Goal: Task Accomplishment & Management: Use online tool/utility

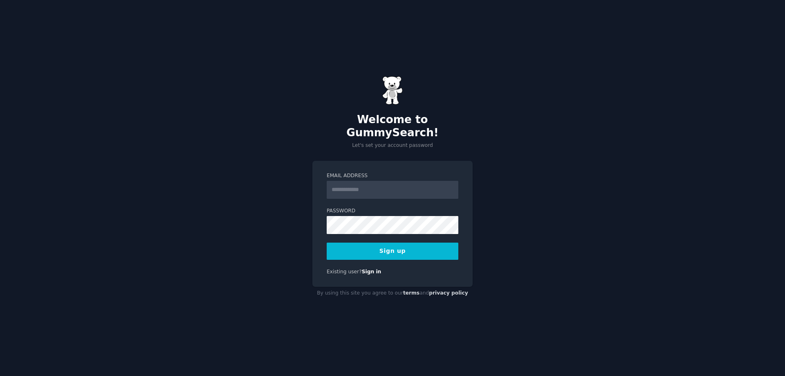
click at [385, 181] on input "Email Address" at bounding box center [393, 190] width 132 height 18
type input "**********"
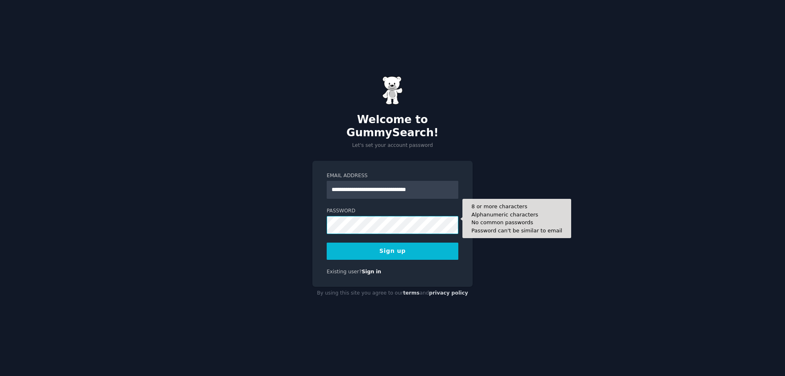
click at [258, 211] on div "**********" at bounding box center [392, 188] width 785 height 376
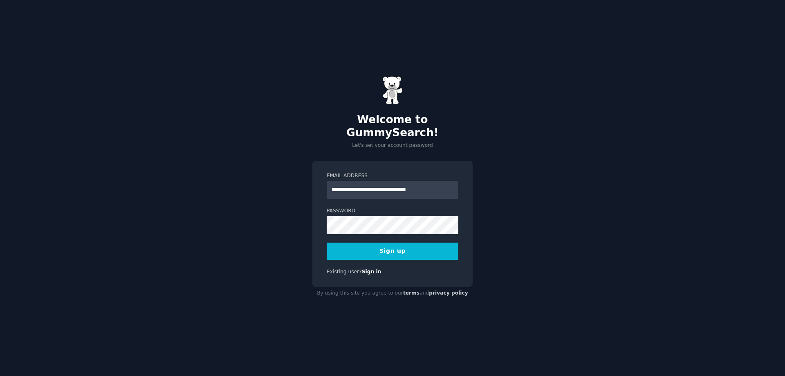
click at [390, 247] on button "Sign up" at bounding box center [393, 251] width 132 height 17
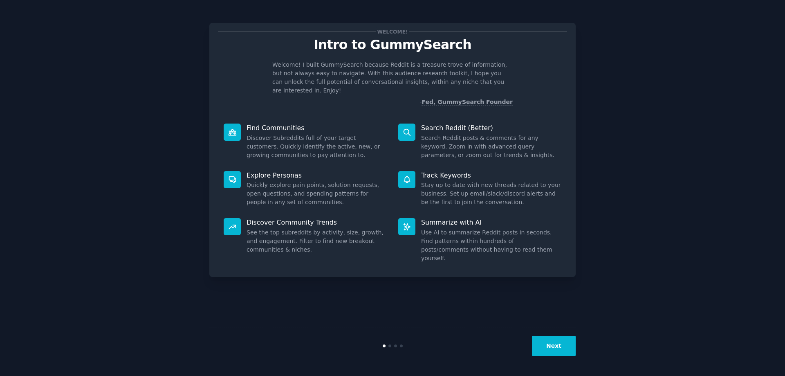
click at [251, 124] on p "Find Communities" at bounding box center [317, 128] width 140 height 9
click at [553, 348] on button "Next" at bounding box center [554, 346] width 44 height 20
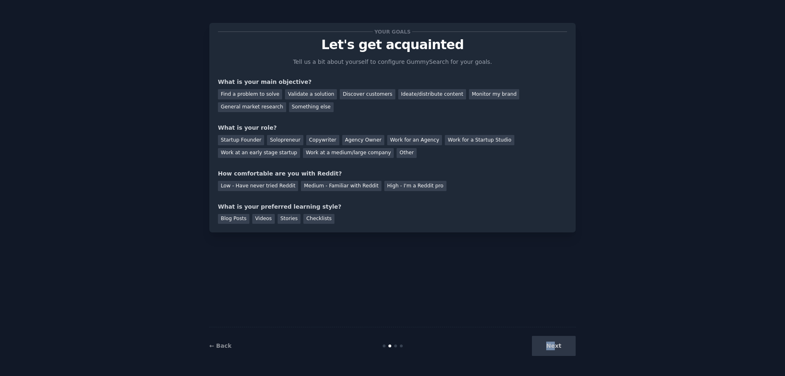
drag, startPoint x: 556, startPoint y: 347, endPoint x: 368, endPoint y: 243, distance: 214.8
click at [383, 256] on div "Your goals Let's get acquainted Tell us a bit about yourself to configure Gummy…" at bounding box center [392, 187] width 367 height 353
click at [221, 346] on link "← Back" at bounding box center [220, 345] width 22 height 7
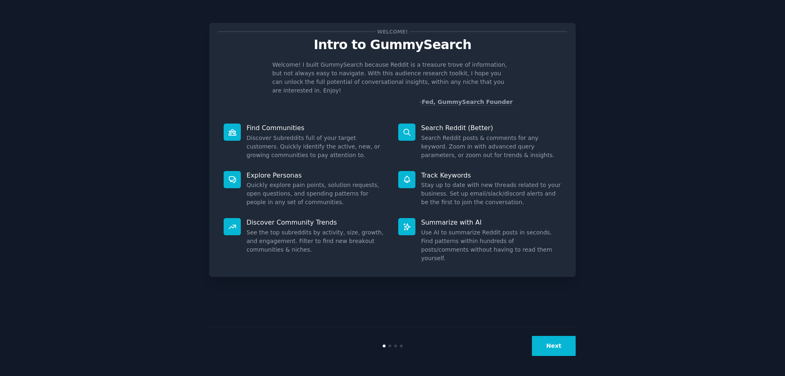
click at [553, 343] on button "Next" at bounding box center [554, 346] width 44 height 20
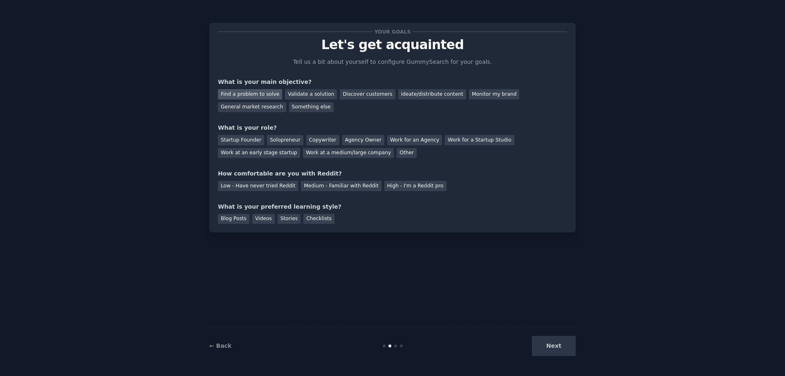
click at [254, 96] on div "Find a problem to solve" at bounding box center [250, 94] width 64 height 10
click at [305, 96] on div "Validate a solution" at bounding box center [311, 94] width 52 height 10
click at [265, 94] on div "Find a problem to solve" at bounding box center [250, 94] width 64 height 10
click at [281, 137] on div "Solopreneur" at bounding box center [285, 140] width 36 height 10
click at [341, 187] on div "Medium - Familiar with Reddit" at bounding box center [341, 186] width 80 height 10
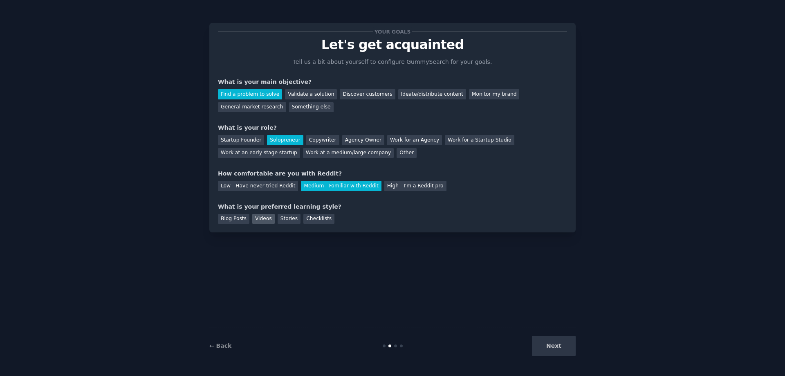
click at [262, 220] on div "Videos" at bounding box center [263, 219] width 22 height 10
click at [550, 350] on button "Next" at bounding box center [554, 346] width 44 height 20
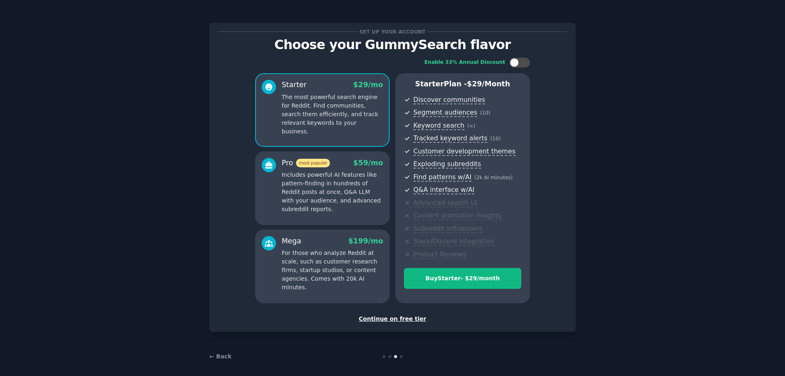
click at [401, 319] on div "Continue on free tier" at bounding box center [392, 319] width 349 height 9
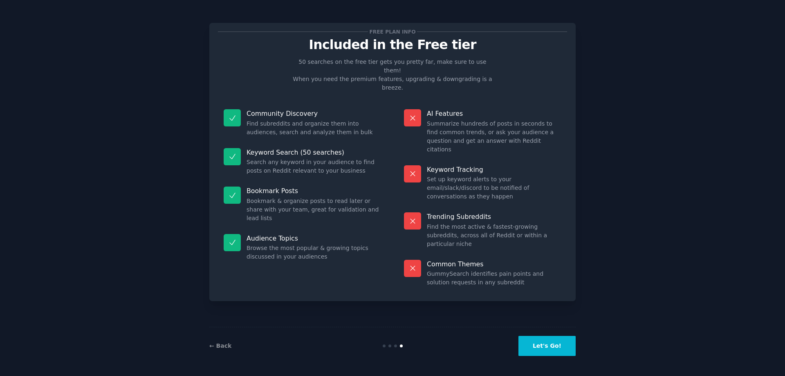
click at [553, 349] on button "Let's Go!" at bounding box center [547, 346] width 57 height 20
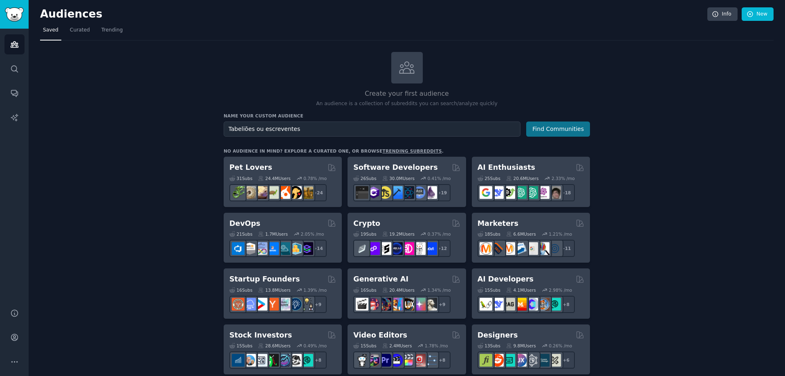
type input "Tabeliões ou escreventes"
click at [564, 130] on button "Find Communities" at bounding box center [558, 128] width 64 height 15
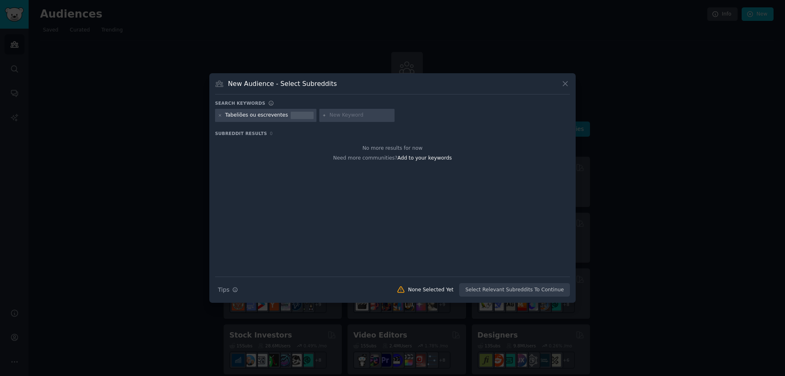
click at [291, 117] on div at bounding box center [302, 115] width 23 height 7
click at [341, 117] on input "text" at bounding box center [361, 115] width 62 height 7
click at [220, 117] on icon at bounding box center [220, 115] width 4 height 4
click at [233, 117] on input "text" at bounding box center [256, 115] width 62 height 7
type input "tabeliões"
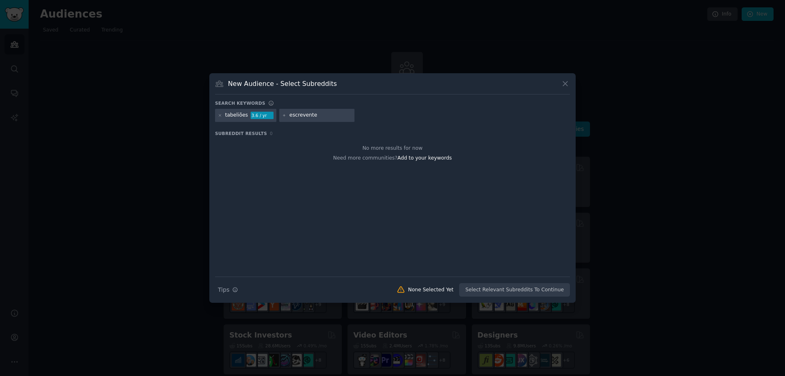
type input "escreventes"
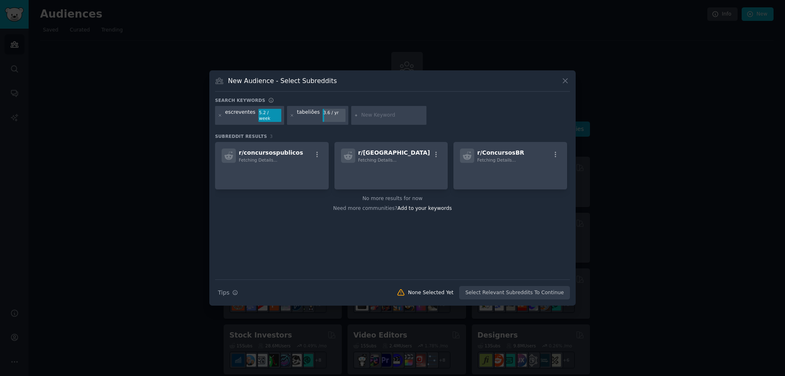
click at [362, 116] on input "text" at bounding box center [393, 115] width 62 height 7
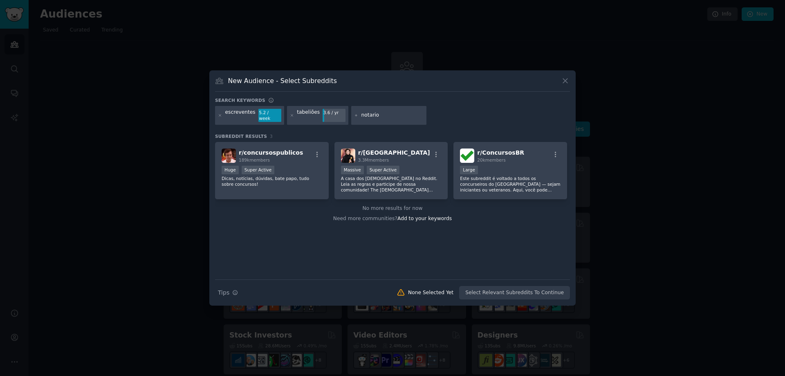
type input "notarios"
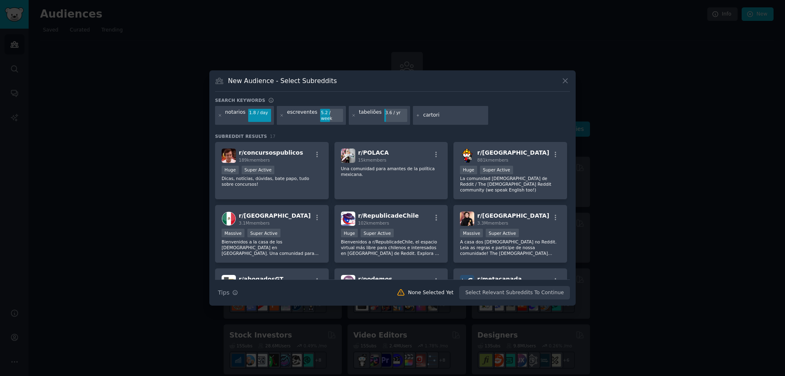
type input "cartorio"
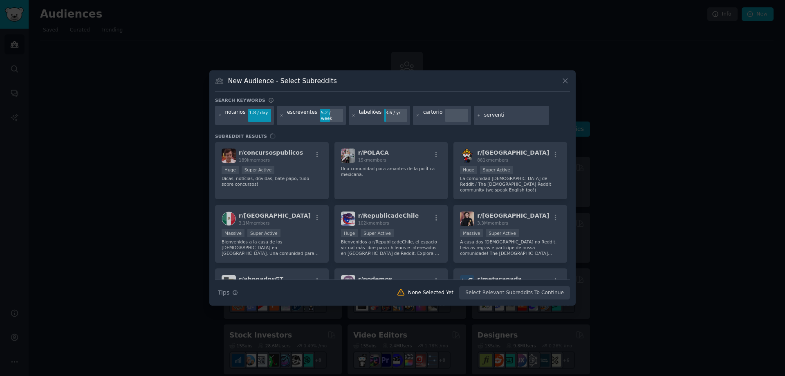
type input "serventia"
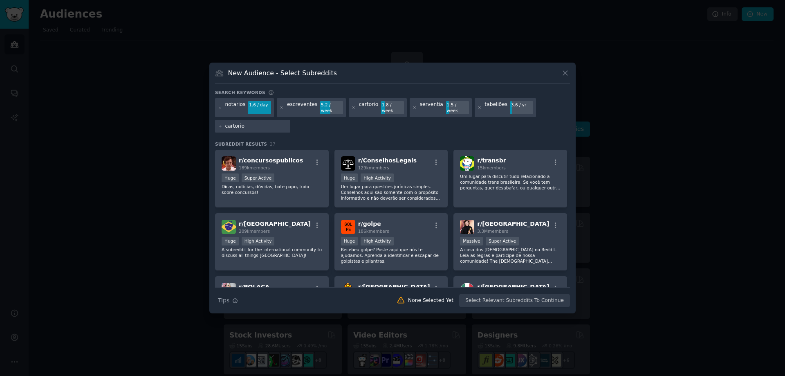
type input "cartorios"
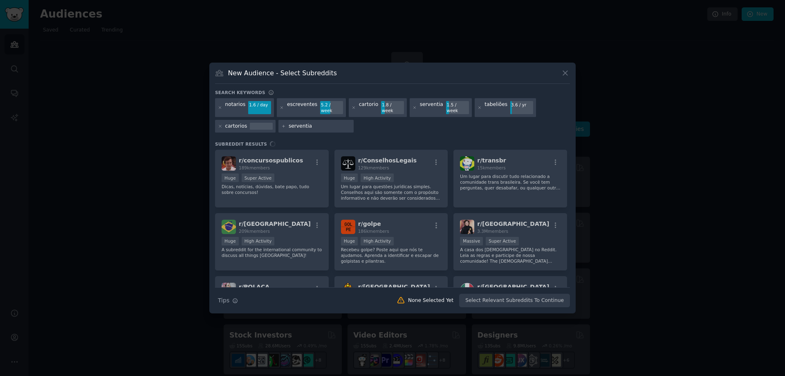
type input "serventias"
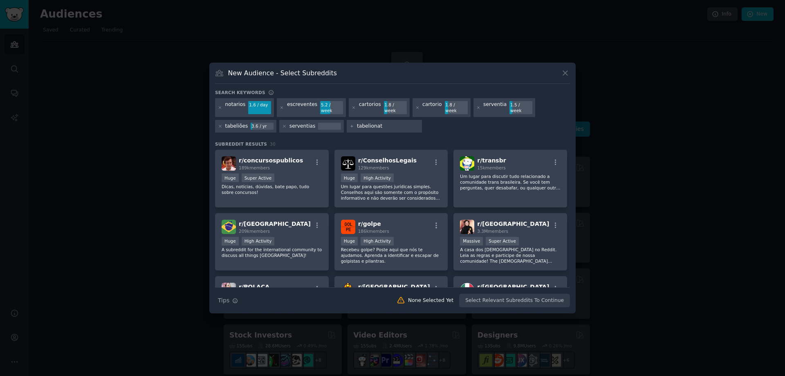
type input "tabelionato"
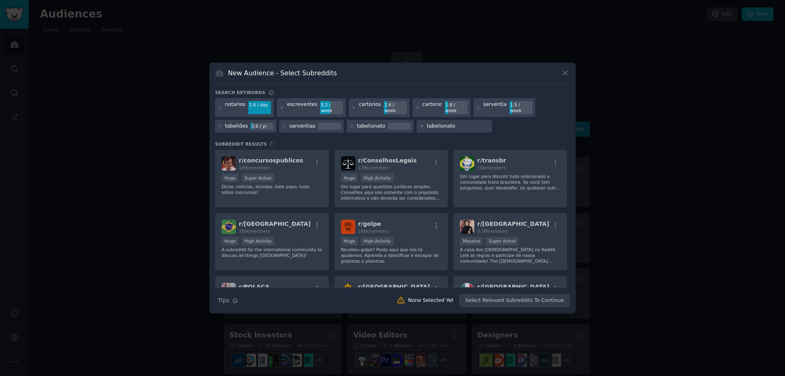
type input "tabelionatos"
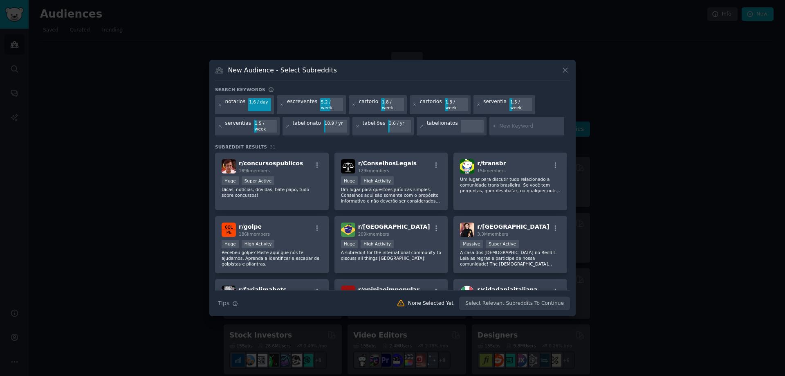
click at [253, 106] on div "1.6 / day" at bounding box center [259, 101] width 23 height 7
click at [230, 110] on div "notarios" at bounding box center [235, 104] width 20 height 13
click at [305, 189] on p "Dicas, notícias, dúvidas, bate papo, tudo sobre concursos!" at bounding box center [272, 192] width 101 height 11
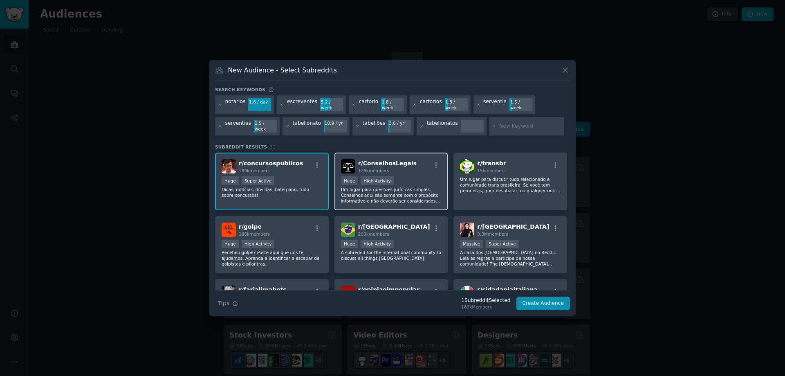
click at [412, 192] on p "Um lugar para questões jurídicas simples. Conselhos aqui são somente com o prop…" at bounding box center [391, 195] width 101 height 17
click at [548, 298] on button "Create Audience" at bounding box center [544, 304] width 54 height 14
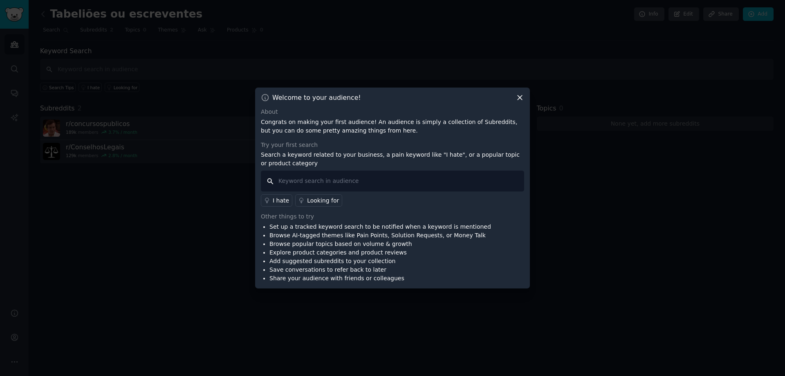
click at [364, 184] on input "text" at bounding box center [392, 181] width 263 height 21
type input "escrevente"
